Goal: Transaction & Acquisition: Purchase product/service

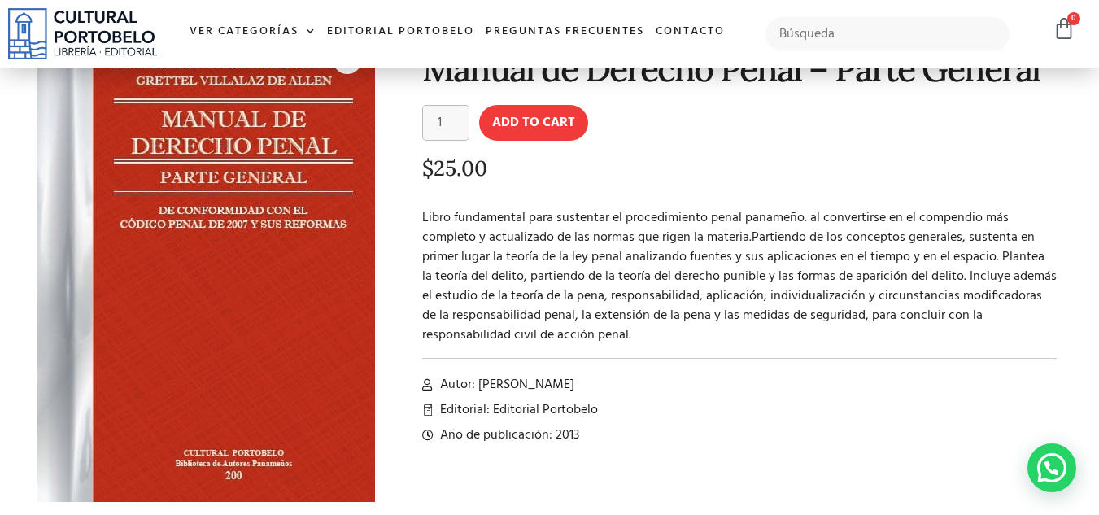
scroll to position [81, 0]
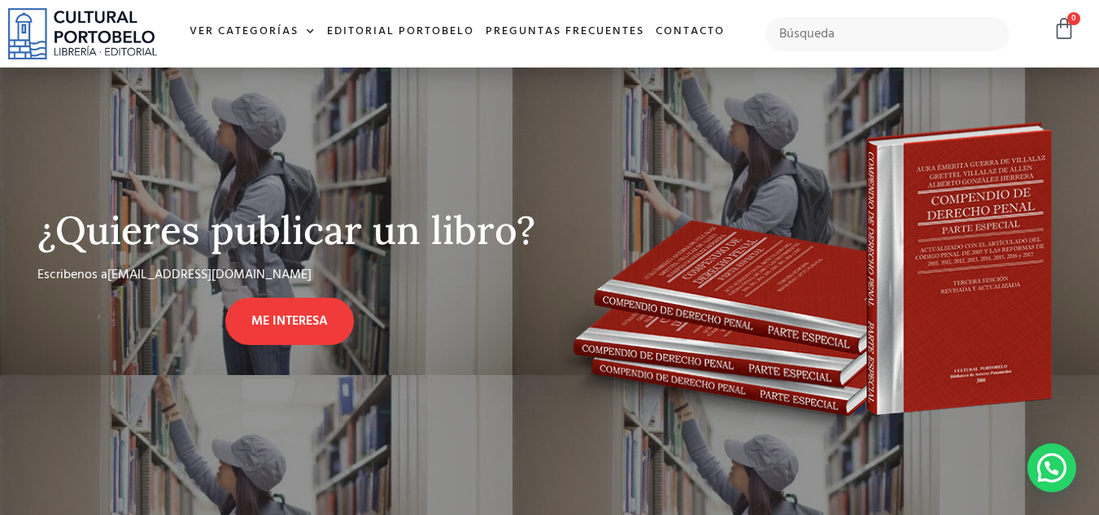
click at [924, 301] on img at bounding box center [810, 277] width 504 height 340
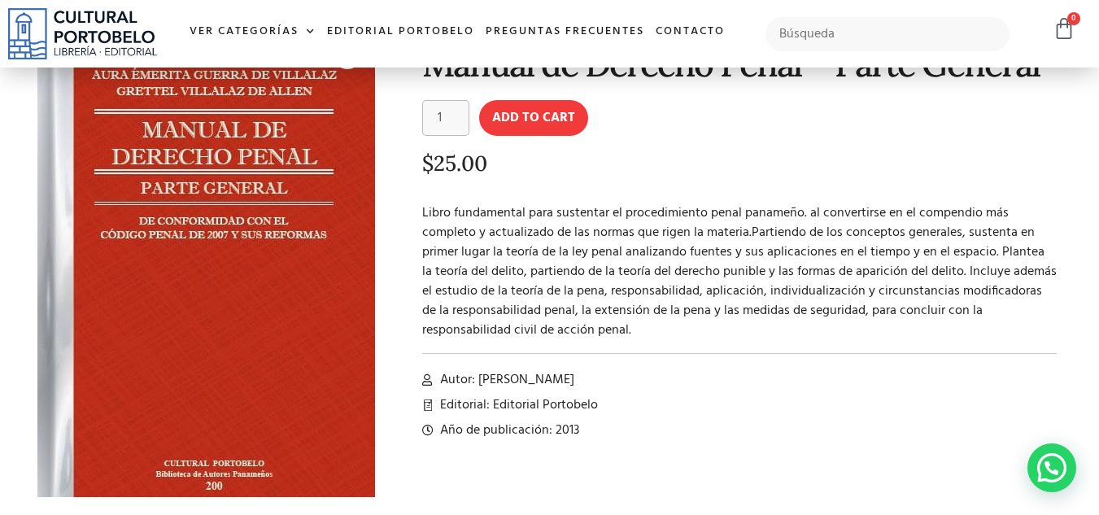
scroll to position [0, 0]
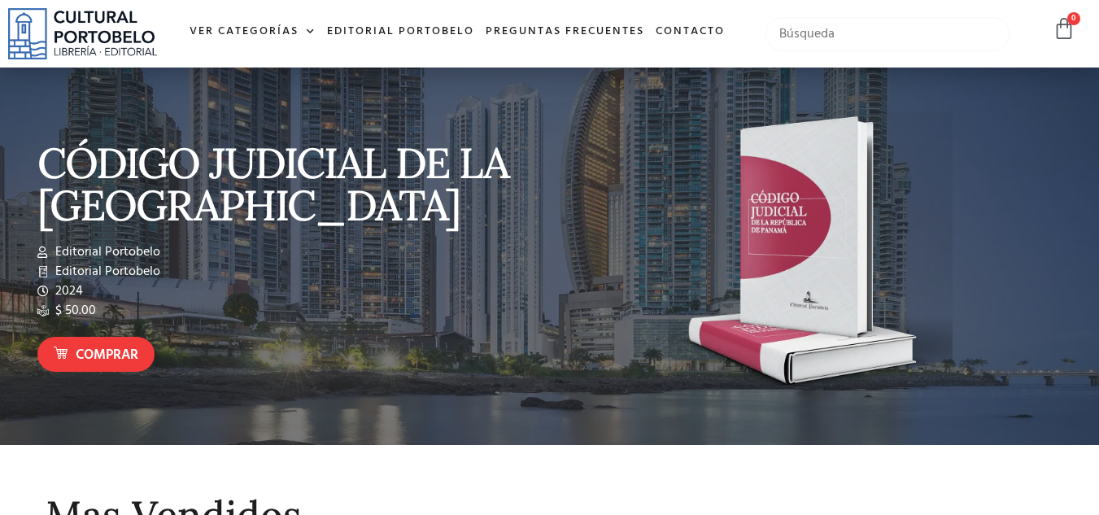
click at [899, 41] on input "text" at bounding box center [887, 34] width 245 height 34
click at [921, 43] on input "text" at bounding box center [887, 34] width 245 height 34
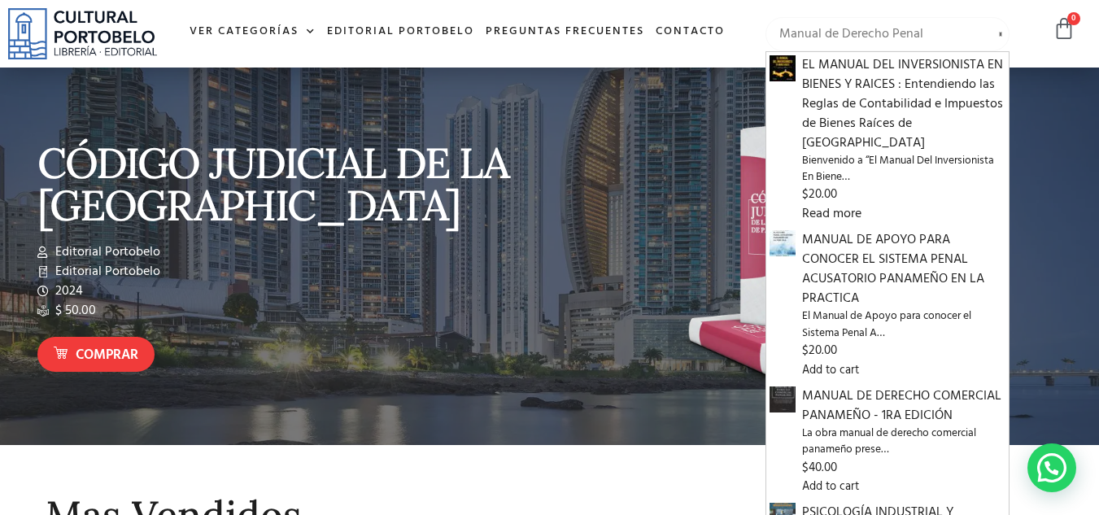
type input "Manual de Derecho Penal"
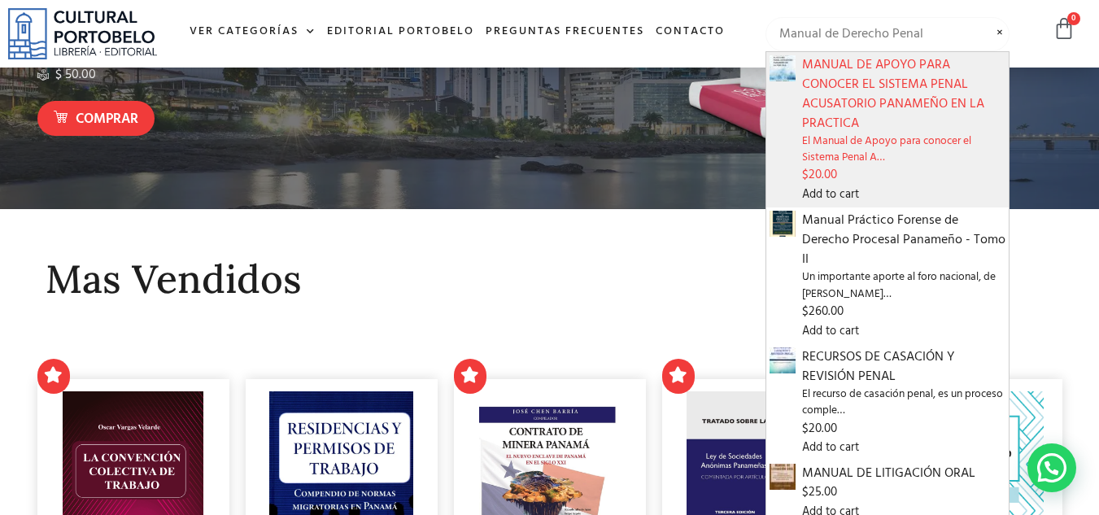
scroll to position [244, 0]
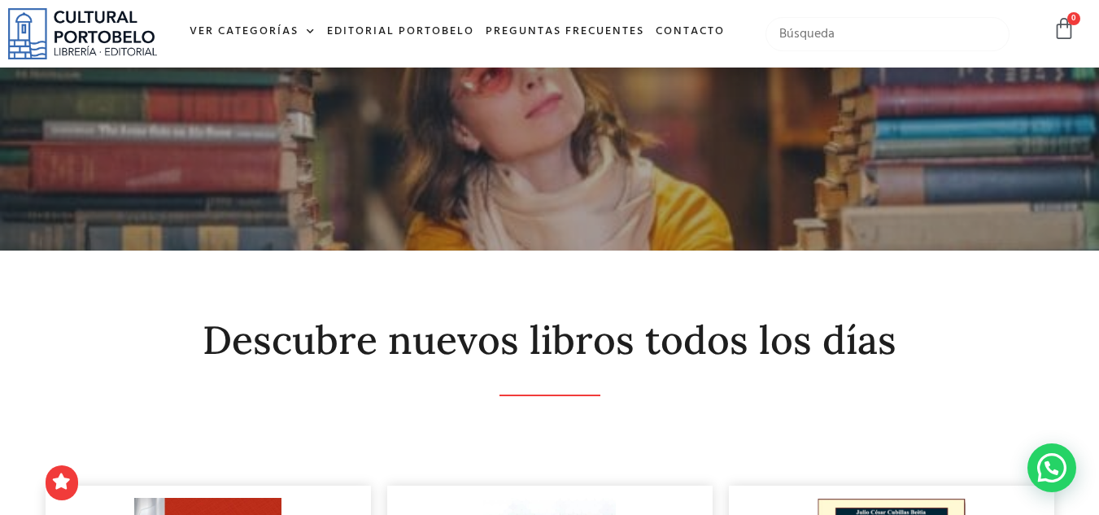
click at [875, 33] on input "text" at bounding box center [887, 34] width 245 height 34
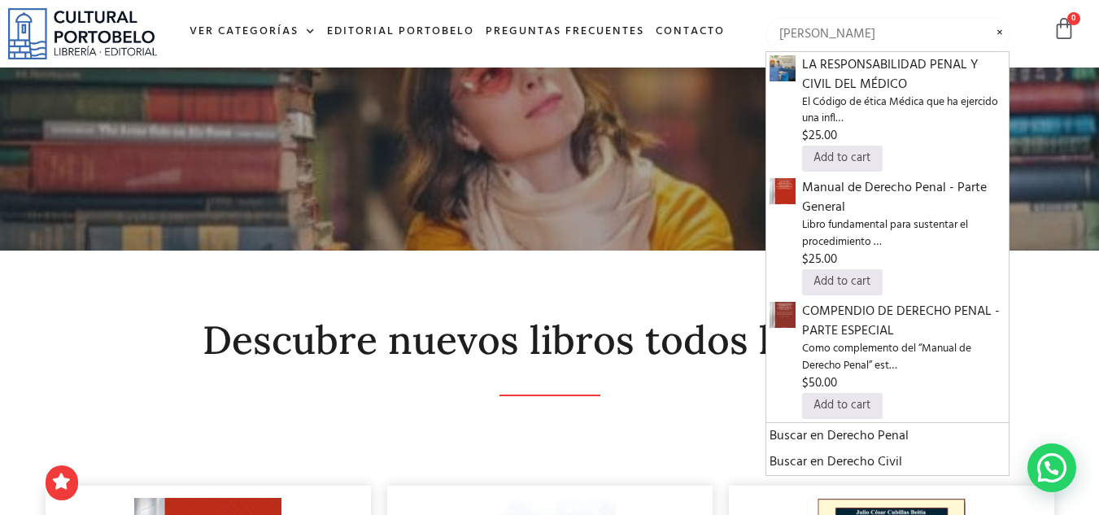
type input "aura emerita guerra de villalaz"
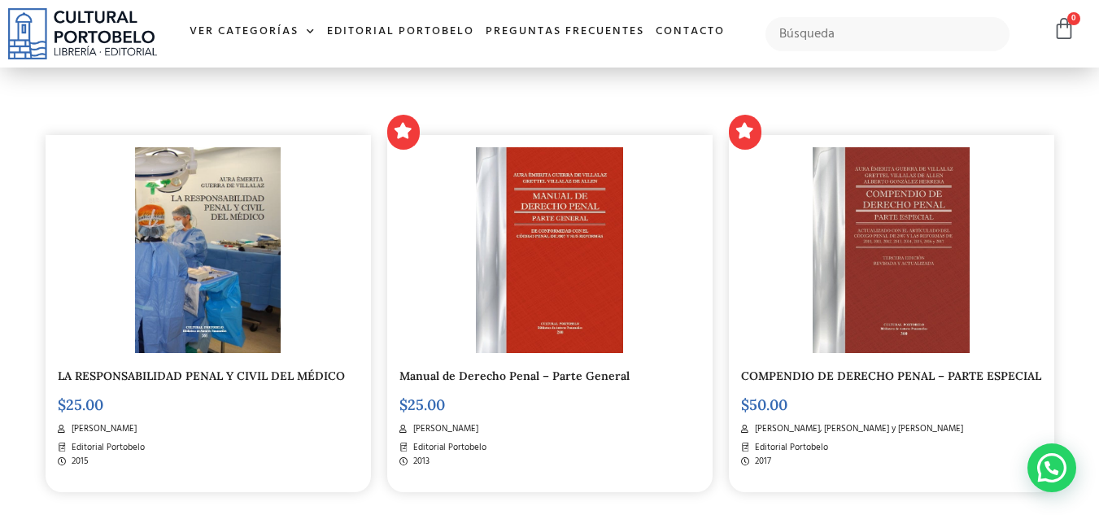
scroll to position [324, 0]
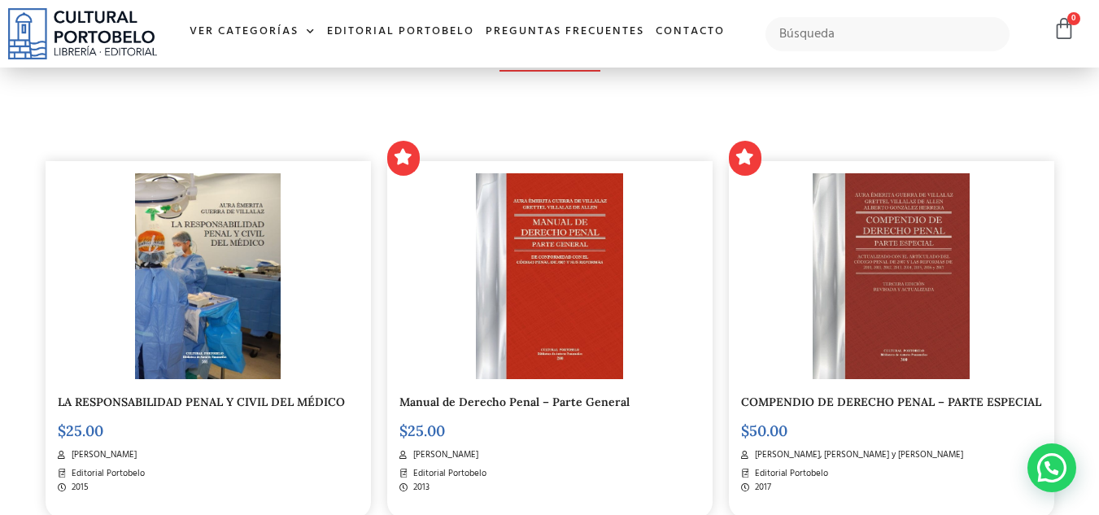
click at [911, 276] on img at bounding box center [890, 276] width 157 height 206
click at [577, 288] on img at bounding box center [550, 277] width 148 height 206
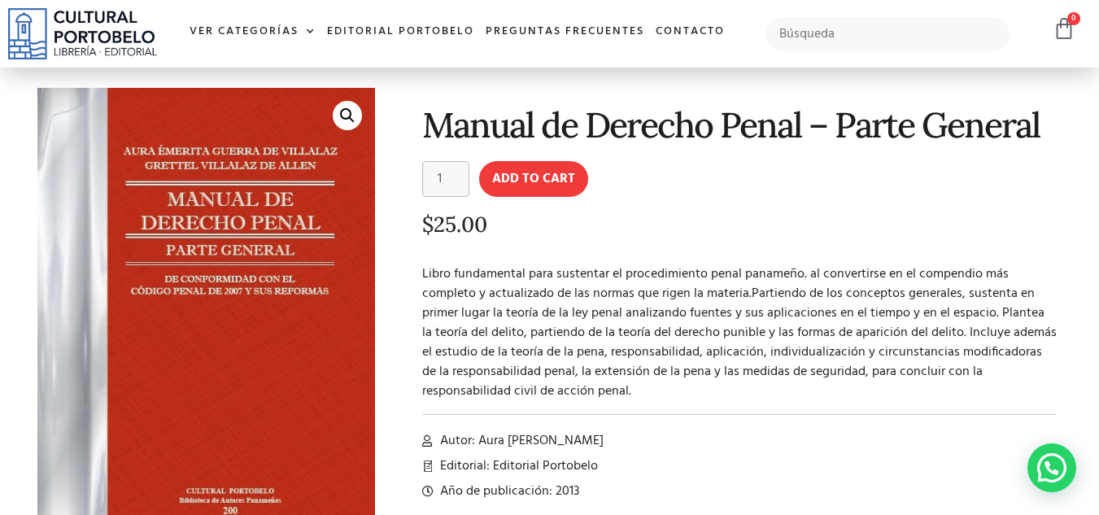
scroll to position [81, 0]
